Goal: Information Seeking & Learning: Learn about a topic

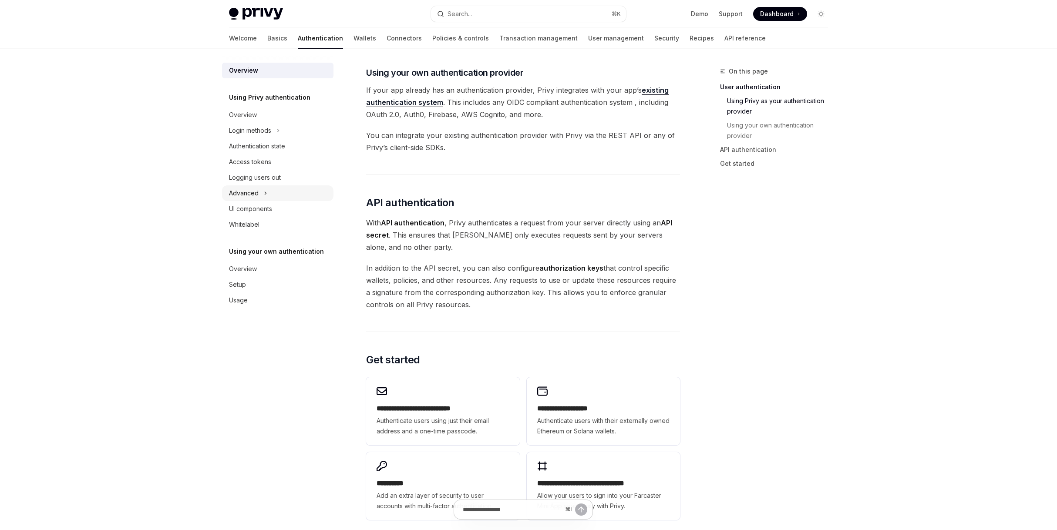
scroll to position [439, 0]
click at [278, 131] on icon "Toggle Login methods section" at bounding box center [277, 130] width 3 height 10
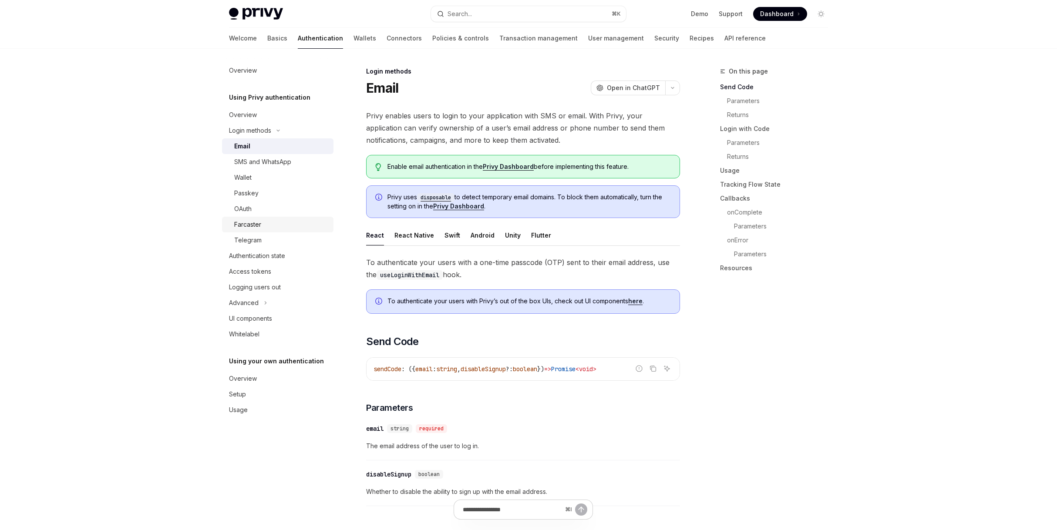
click at [282, 220] on div "Farcaster" at bounding box center [281, 224] width 94 height 10
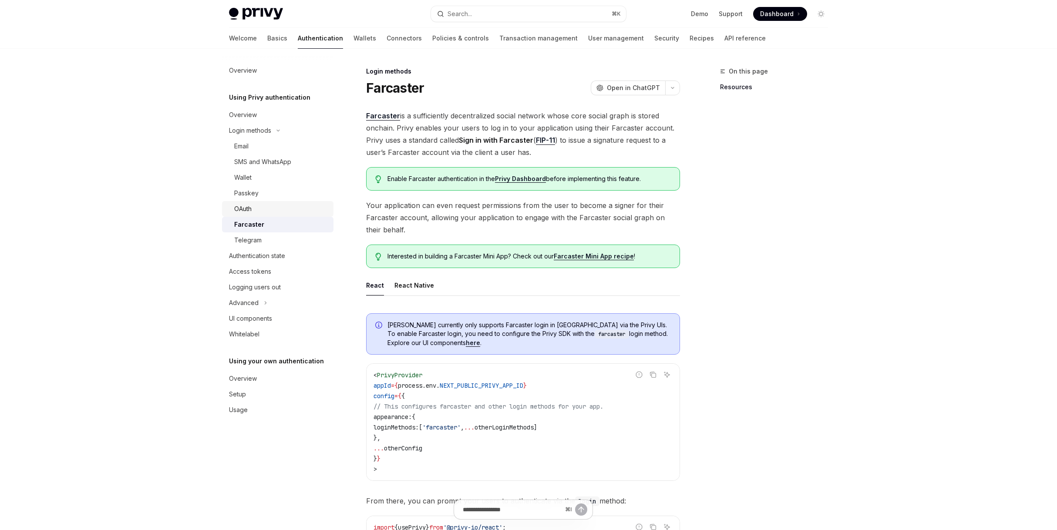
click at [283, 214] on link "OAuth" at bounding box center [277, 209] width 111 height 16
type textarea "*"
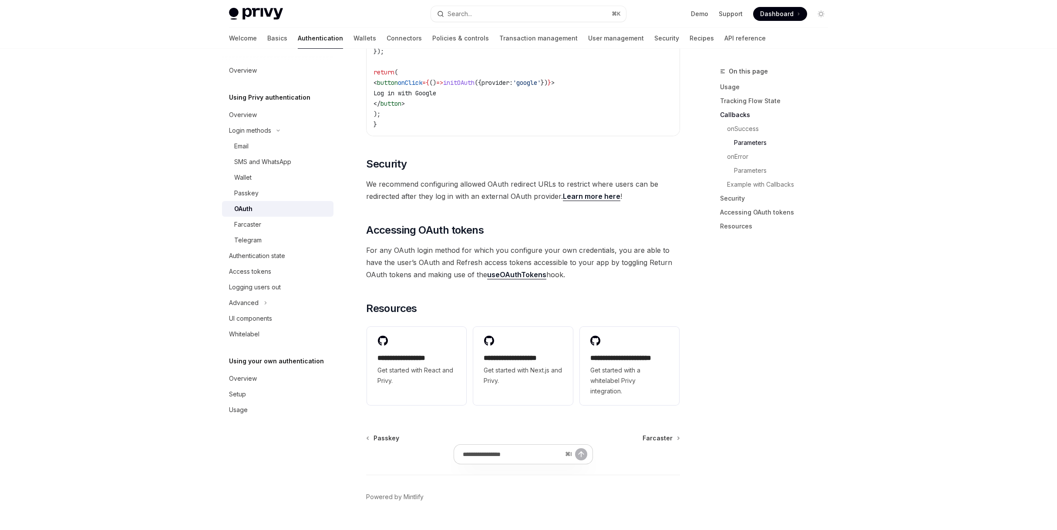
scroll to position [1780, 0]
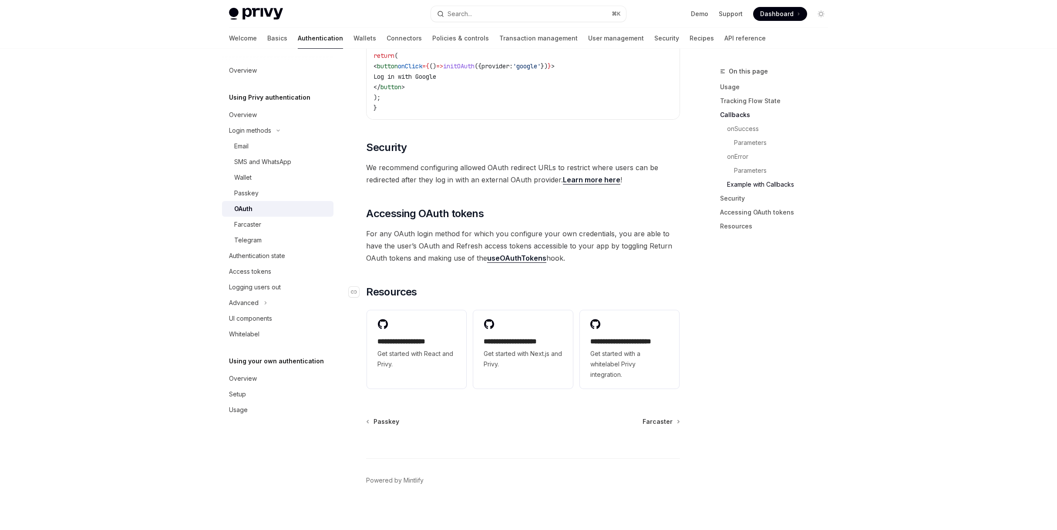
drag, startPoint x: 594, startPoint y: 292, endPoint x: 578, endPoint y: 285, distance: 17.7
click at [578, 285] on h2 "​ Resources" at bounding box center [523, 292] width 314 height 14
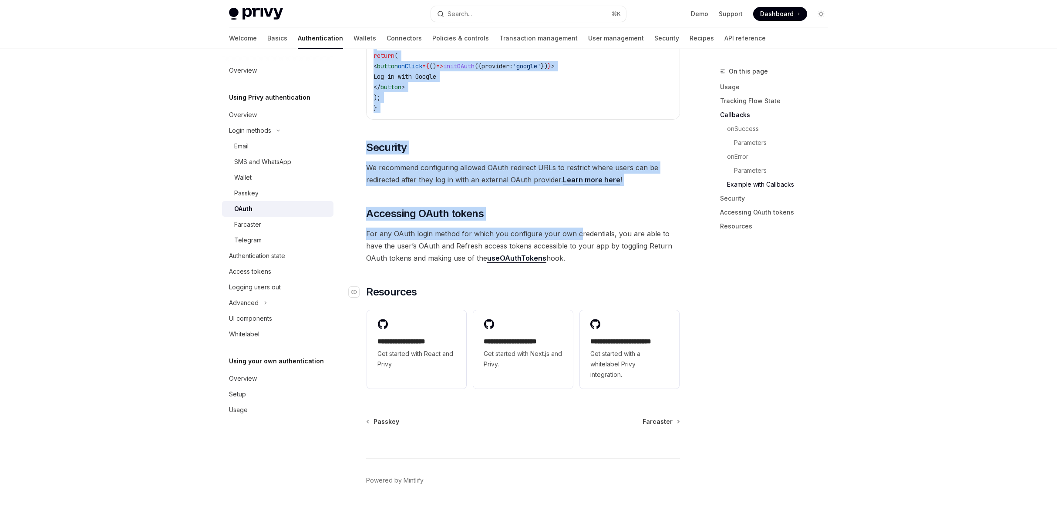
drag, startPoint x: 650, startPoint y: 294, endPoint x: 615, endPoint y: 283, distance: 36.5
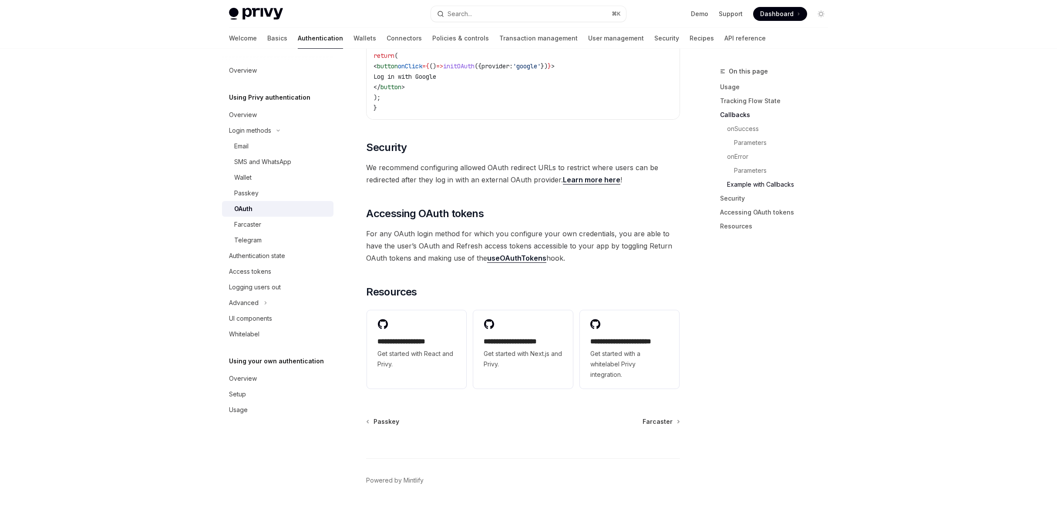
click at [753, 340] on div "On this page Usage Tracking Flow State Callbacks onSuccess Parameters onError P…" at bounding box center [768, 298] width 132 height 464
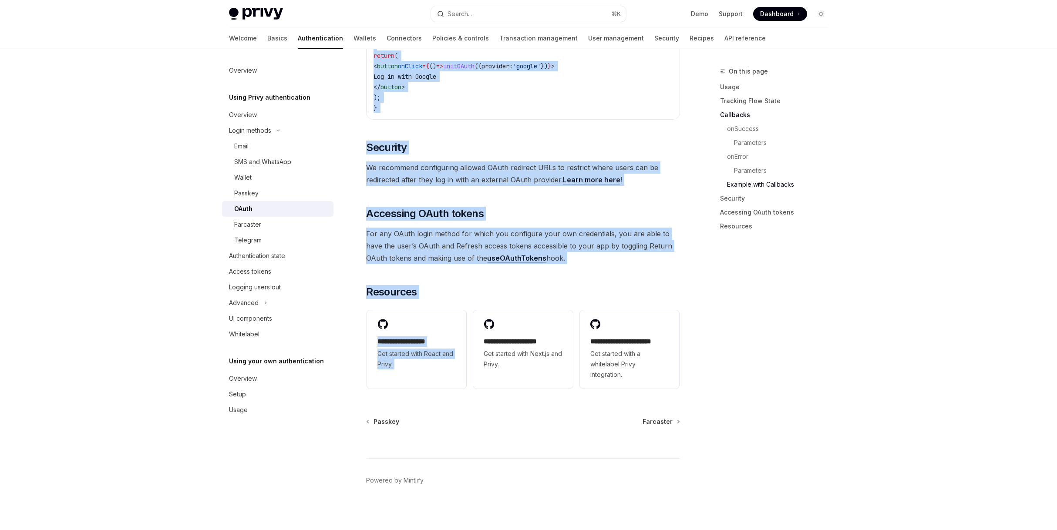
drag, startPoint x: 728, startPoint y: 376, endPoint x: 573, endPoint y: 316, distance: 166.6
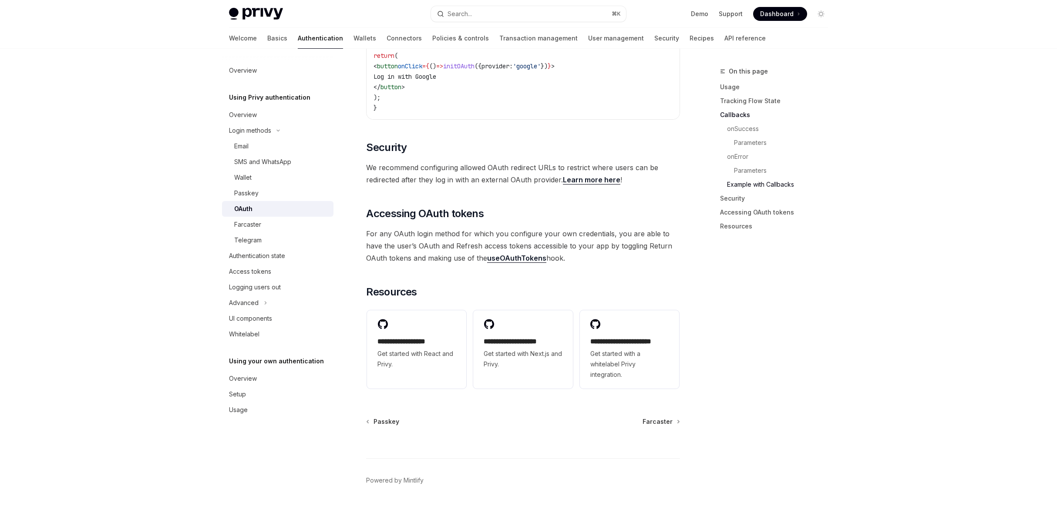
click at [717, 325] on div "On this page Usage Tracking Flow State Callbacks onSuccess Parameters onError P…" at bounding box center [768, 298] width 132 height 464
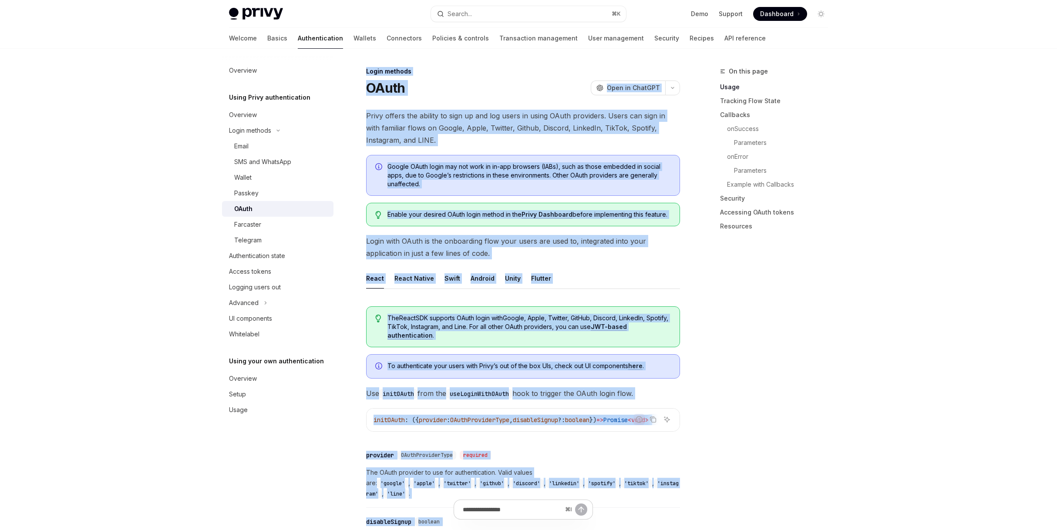
scroll to position [0, 0]
drag, startPoint x: 629, startPoint y: 394, endPoint x: 367, endPoint y: 67, distance: 419.2
copy div "Lorem ipsumdo SItam ConsEC Adip el SeddOEI TempOR Inci ut LaboREE Dolor magnaa …"
